Goal: Information Seeking & Learning: Learn about a topic

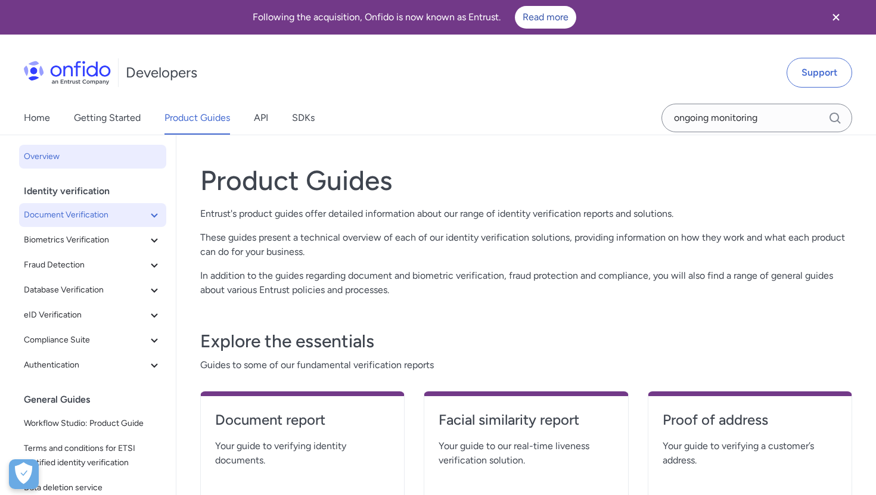
click at [102, 208] on span "Document Verification" at bounding box center [85, 215] width 123 height 14
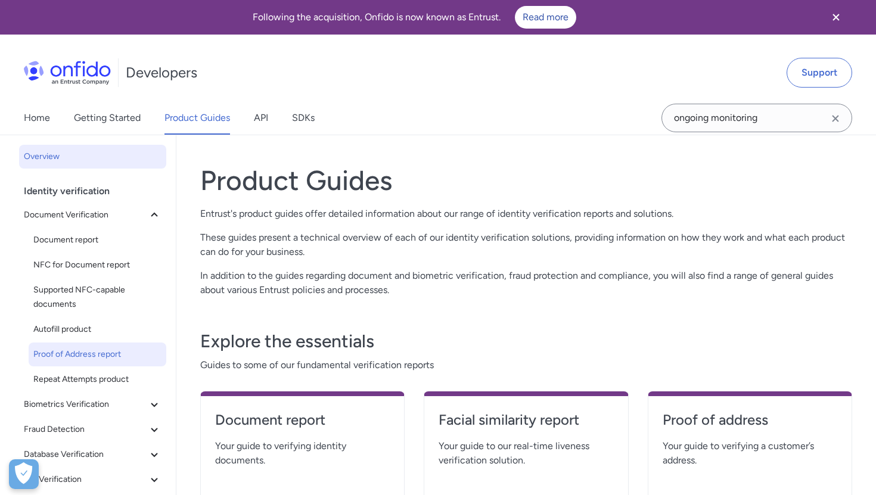
click at [85, 366] on link "Proof of Address report" at bounding box center [98, 355] width 138 height 24
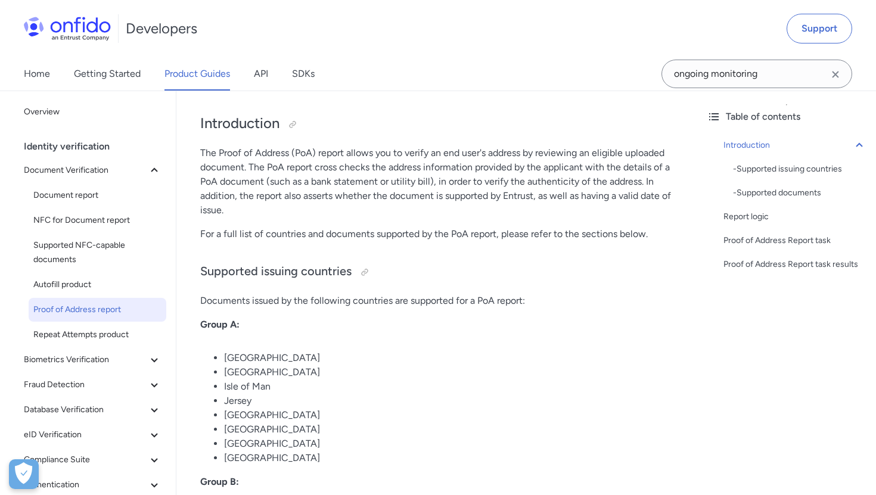
scroll to position [277, 0]
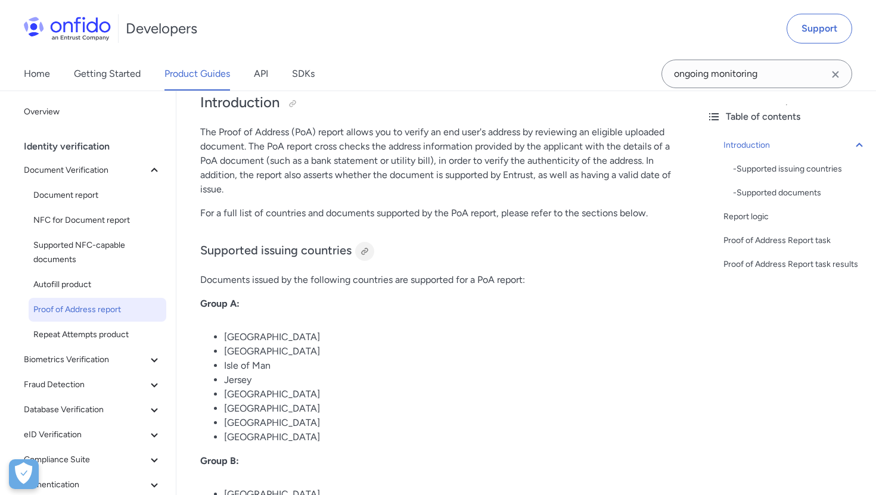
click at [361, 244] on div at bounding box center [364, 251] width 19 height 19
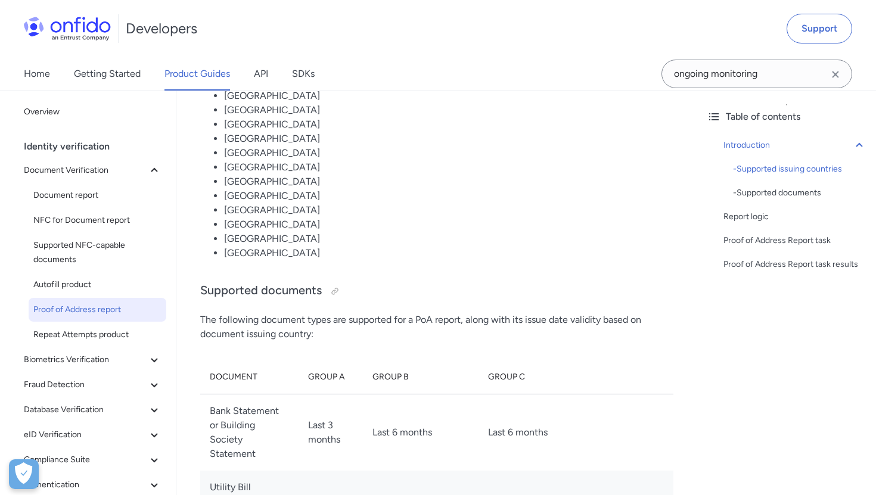
scroll to position [1236, 0]
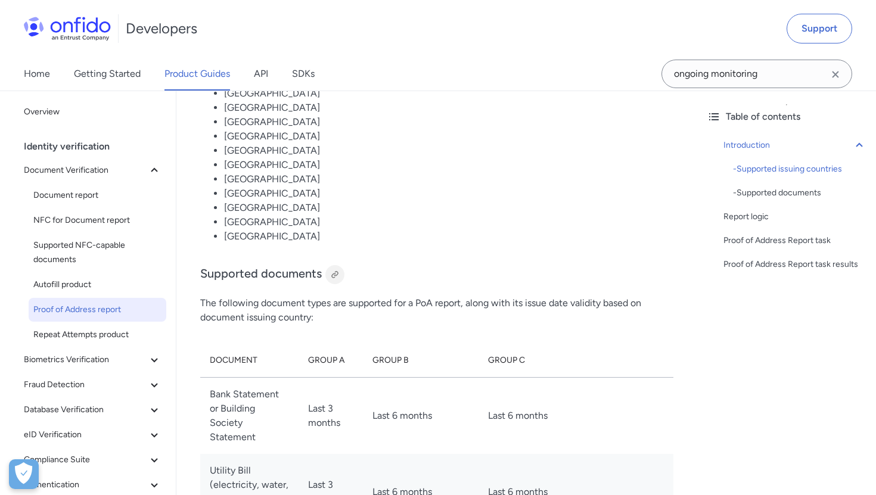
click at [337, 266] on div at bounding box center [334, 274] width 19 height 19
